Goal: Task Accomplishment & Management: Manage account settings

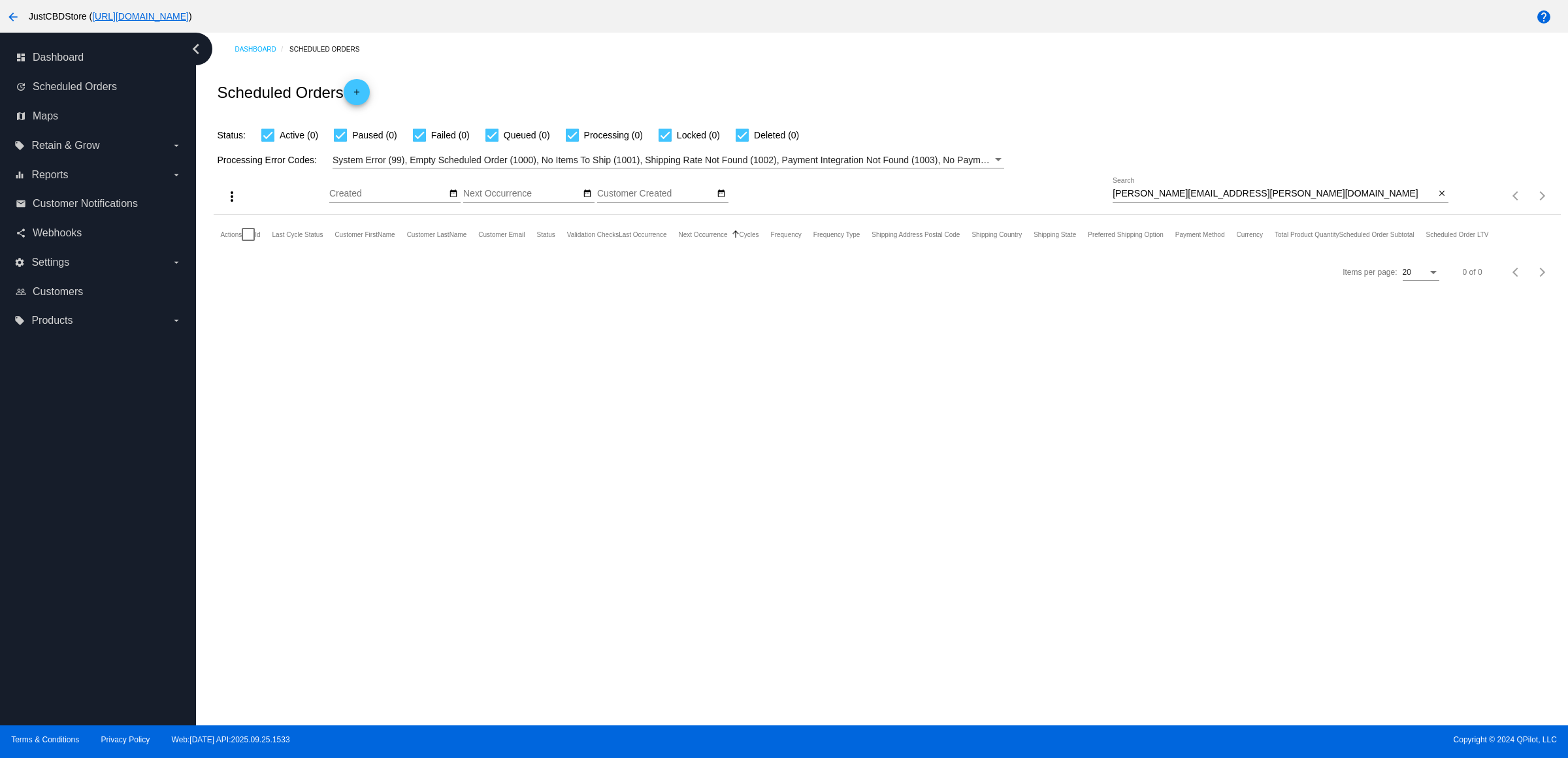
click at [1446, 201] on div "close" at bounding box center [1442, 194] width 14 height 14
click at [1437, 200] on mat-icon "close" at bounding box center [1442, 194] width 9 height 11
click at [1436, 206] on mat-icon "search" at bounding box center [1440, 196] width 16 height 20
click at [1437, 200] on input "Search" at bounding box center [1281, 194] width 336 height 11
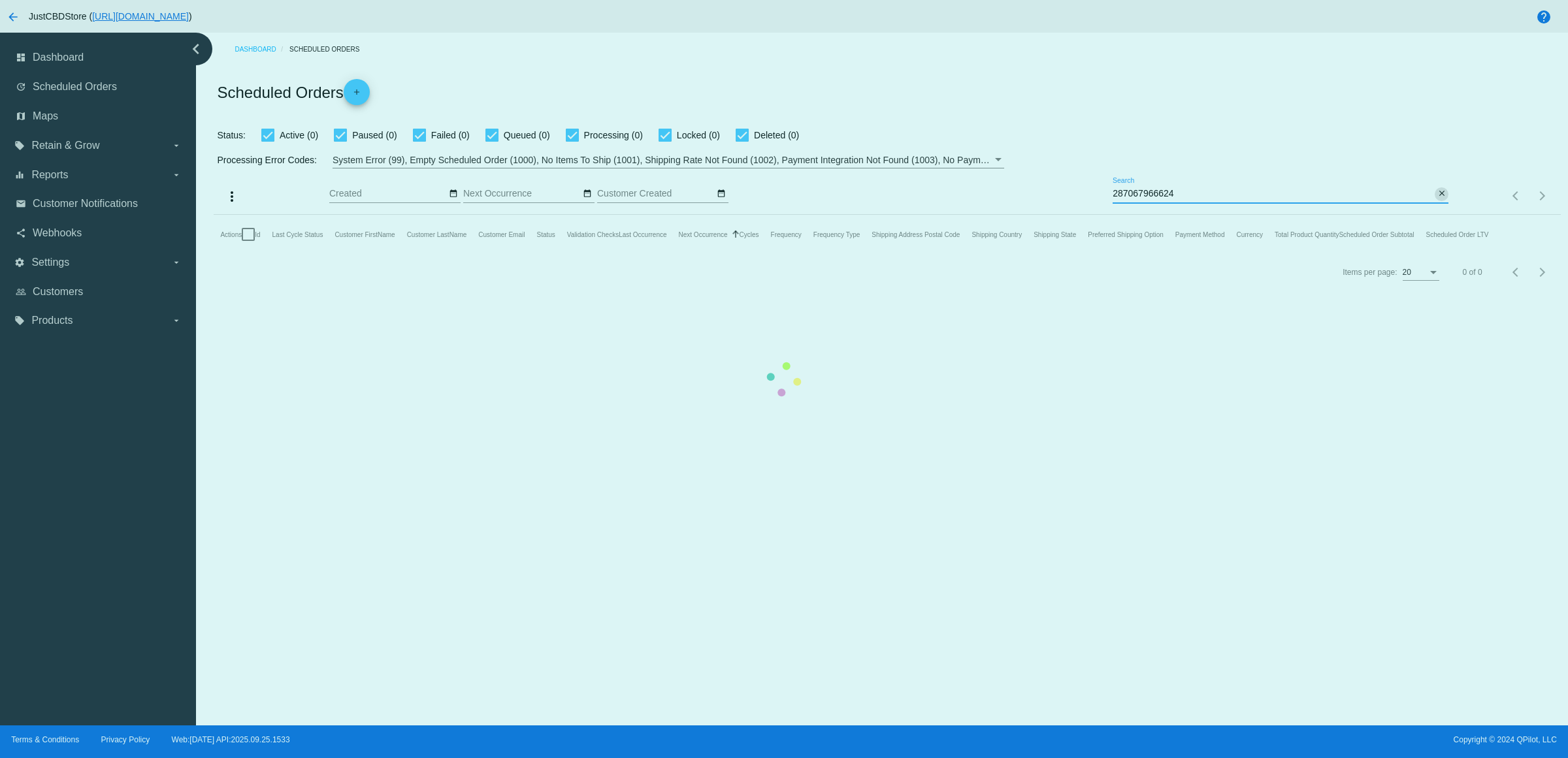
type input "287067966624"
click at [1436, 215] on mat-table "Actions Id Last Cycle Status Customer FirstName Customer LastName Customer Emai…" at bounding box center [887, 234] width 1346 height 39
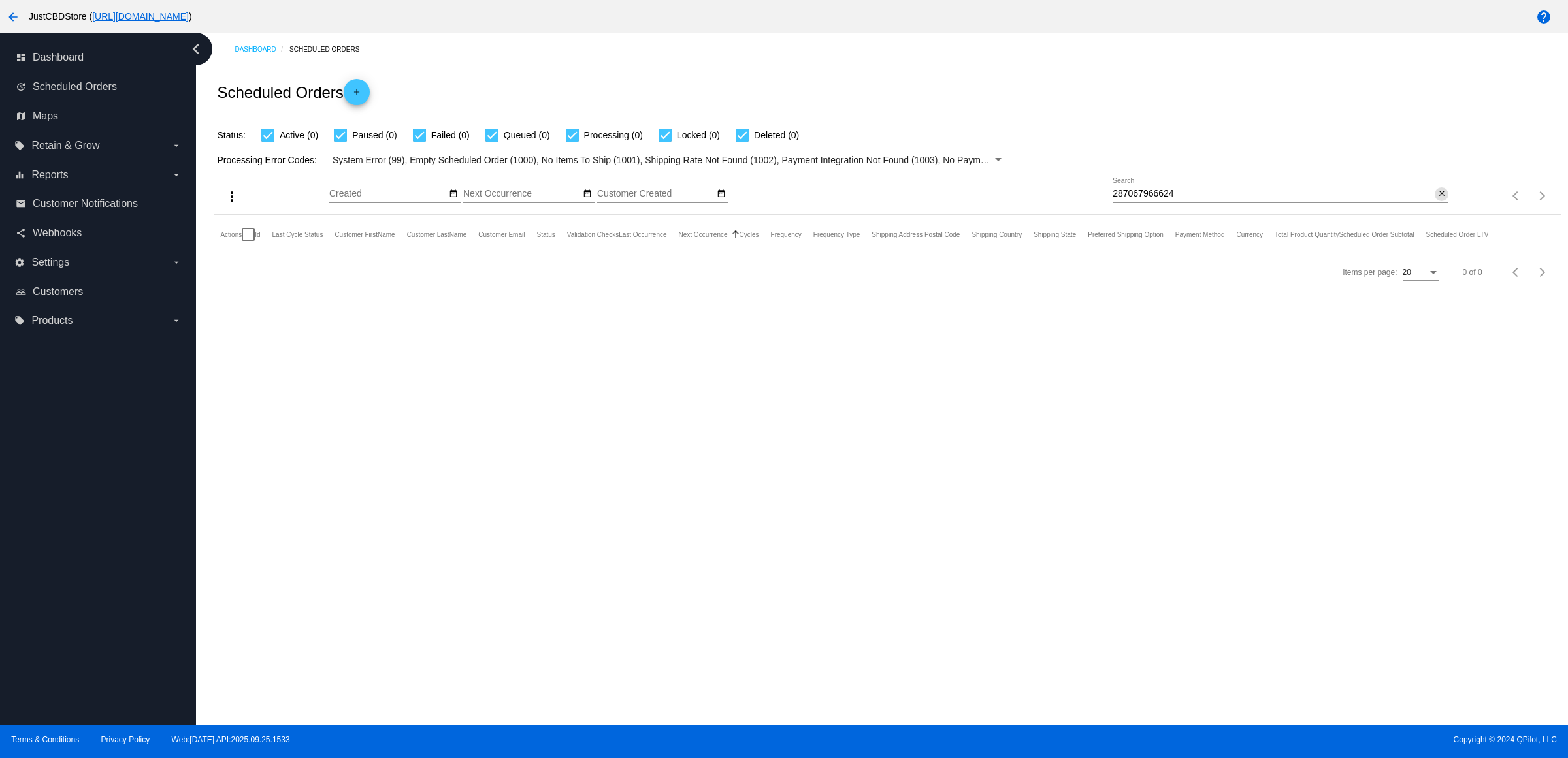
click at [1437, 200] on mat-icon "close" at bounding box center [1442, 194] width 9 height 11
click at [1436, 206] on mat-icon "search" at bounding box center [1440, 196] width 16 height 20
click at [1436, 200] on input "Search" at bounding box center [1281, 194] width 336 height 11
type input "[EMAIL_ADDRESS][DOMAIN_NAME]"
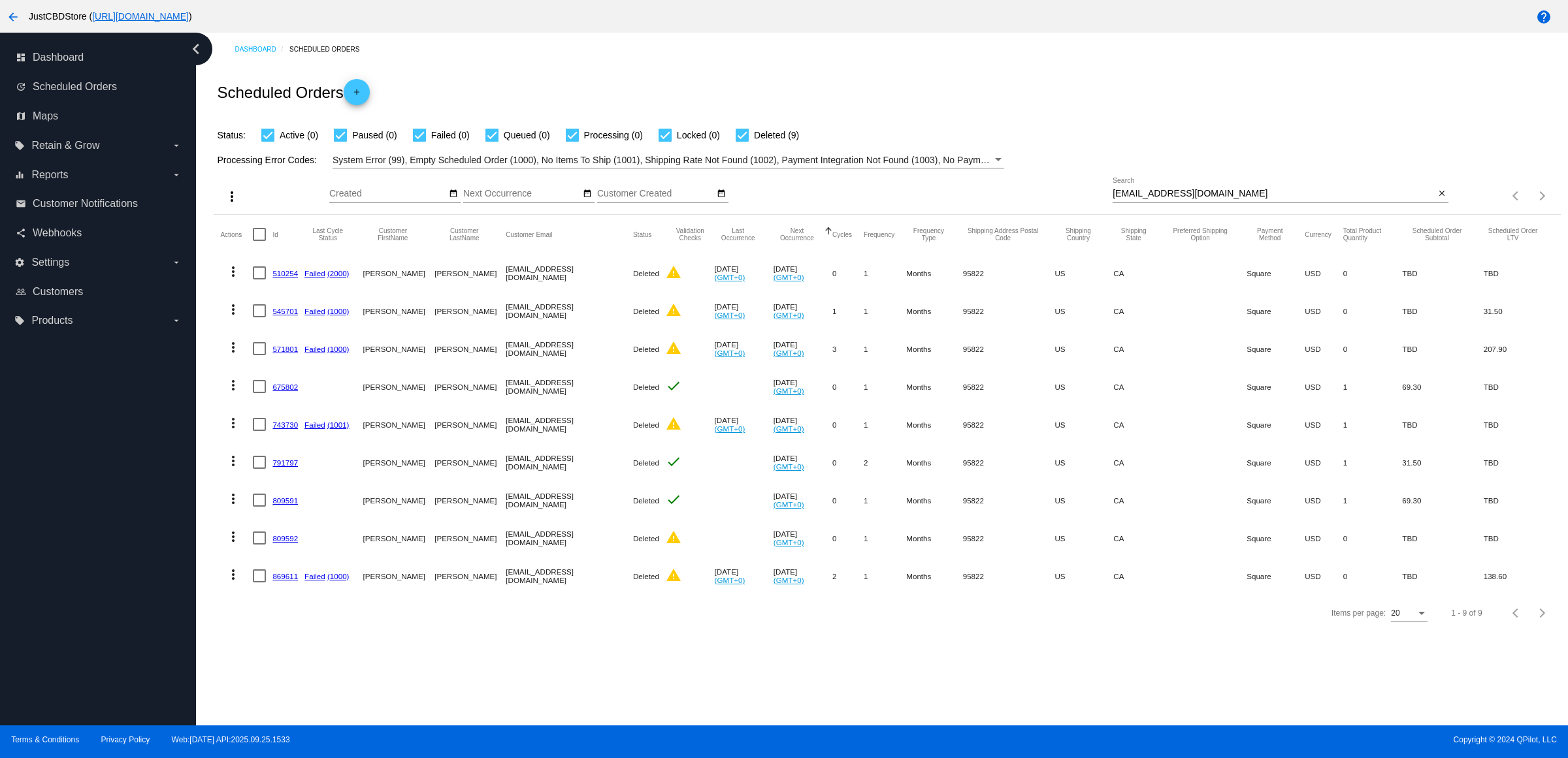
click at [284, 580] on link "869611" at bounding box center [285, 576] width 26 height 8
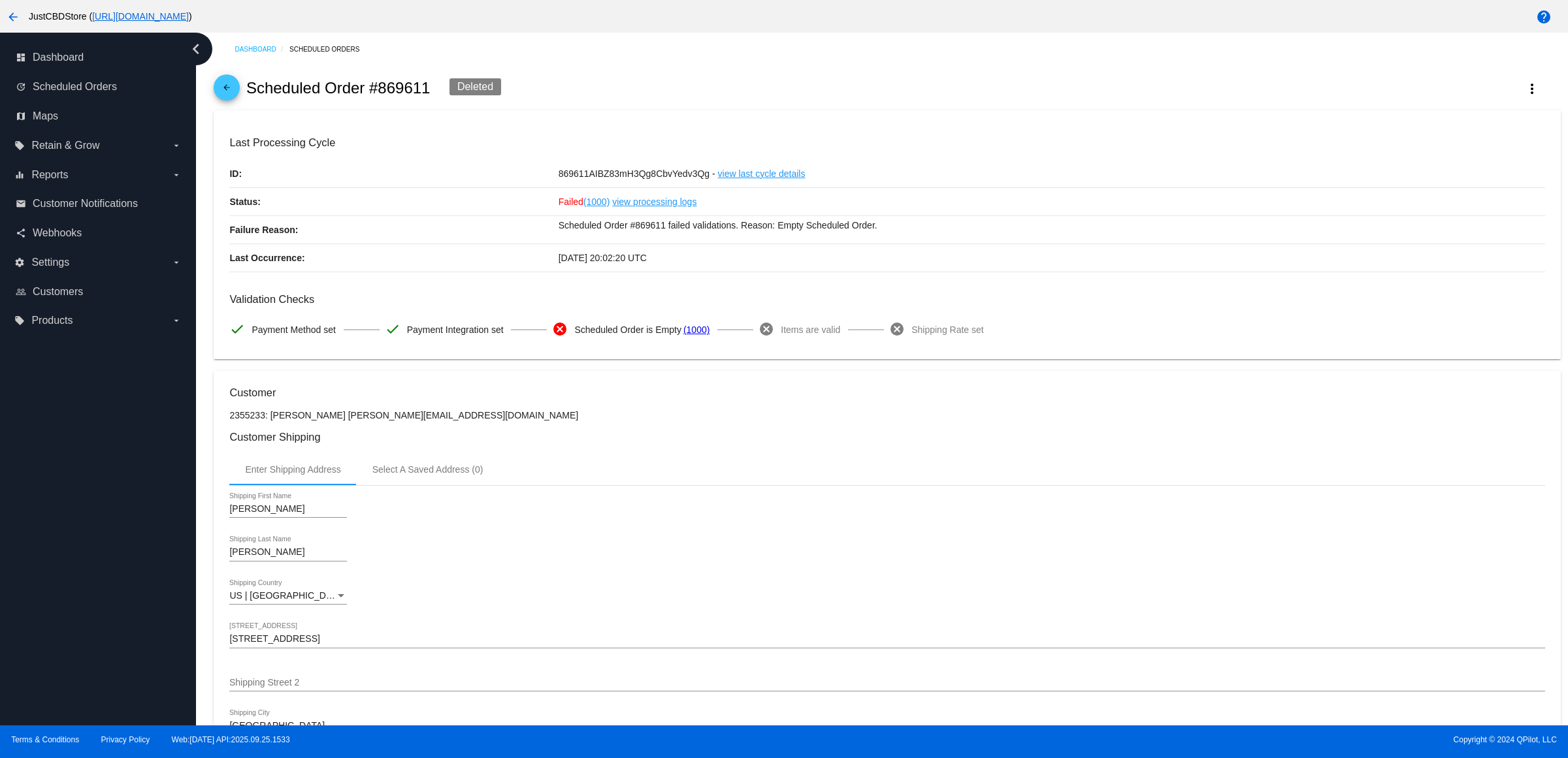
click at [234, 98] on mat-icon "arrow_back" at bounding box center [226, 91] width 16 height 16
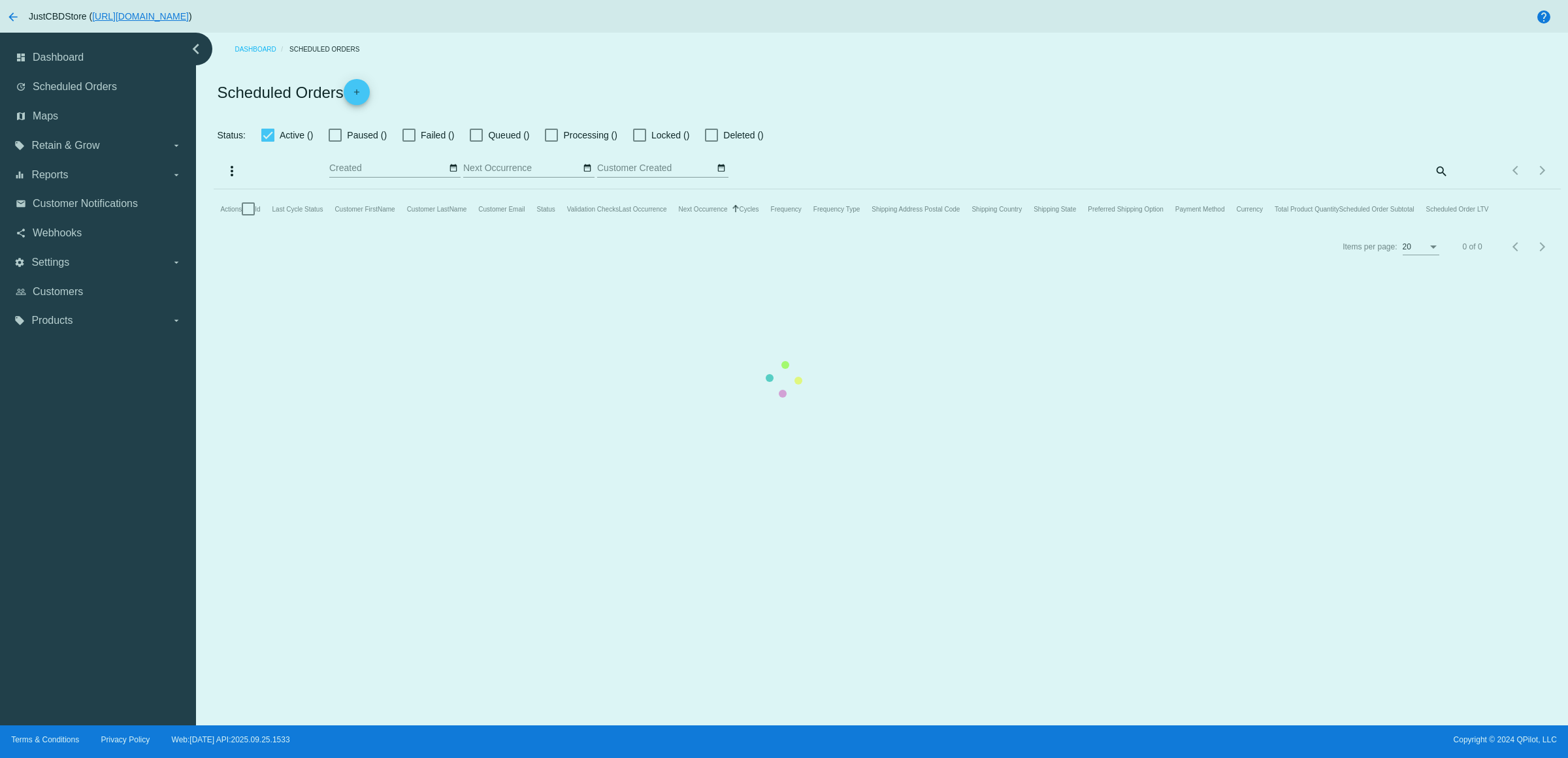
checkbox input "true"
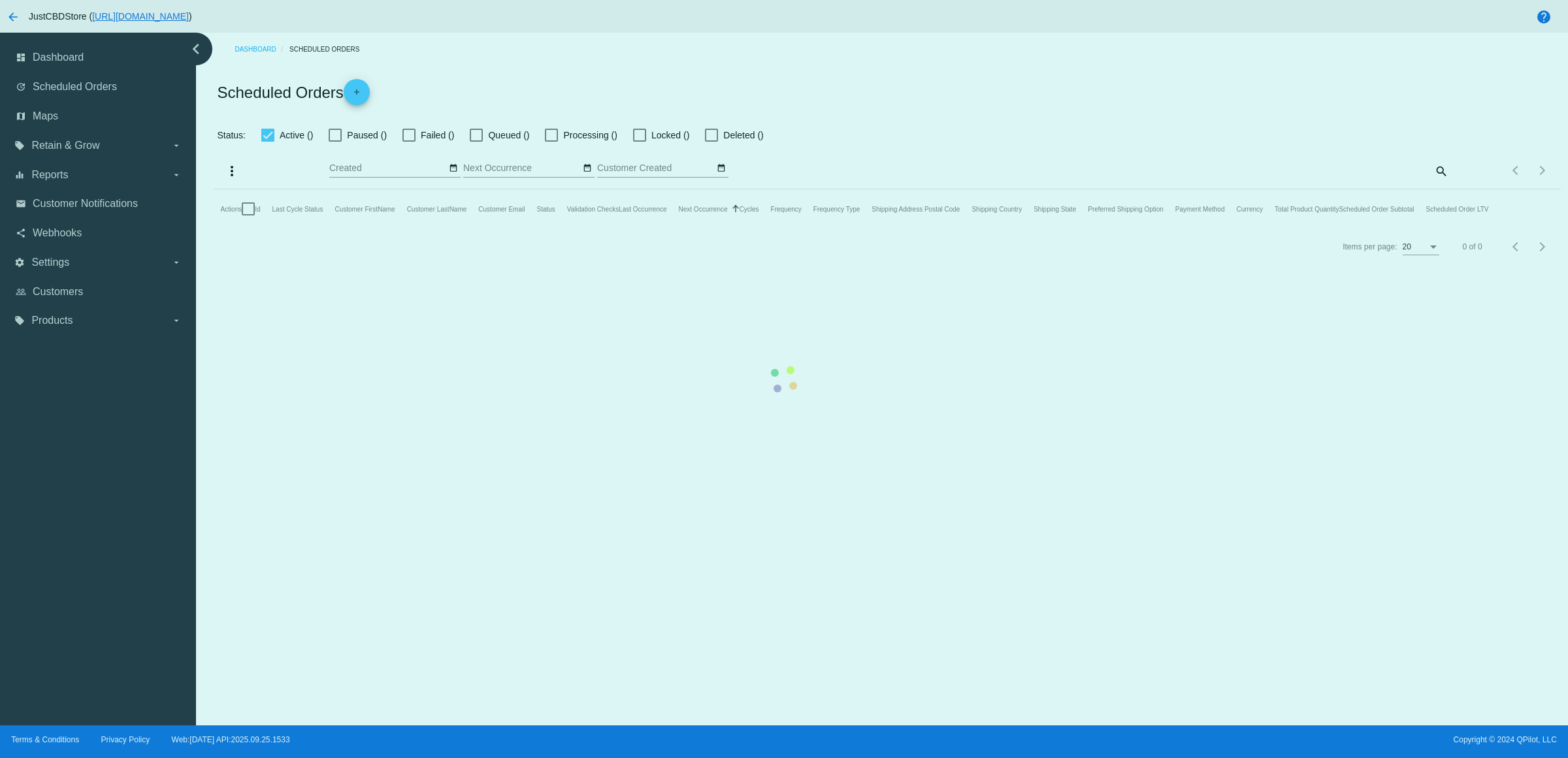
checkbox input "true"
